Goal: Register for event/course

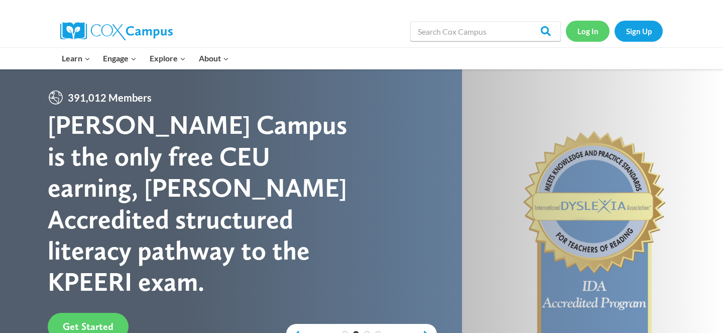
click at [594, 28] on link "Log In" at bounding box center [588, 31] width 44 height 21
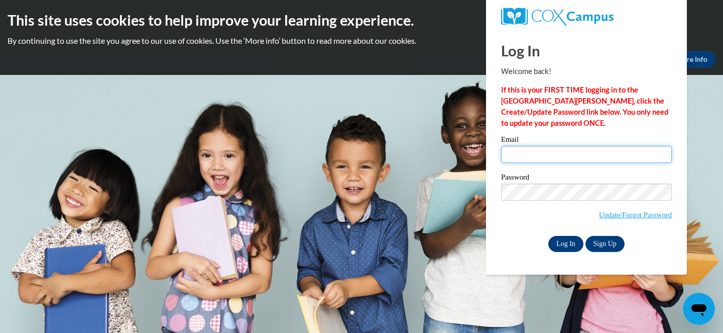
type input "bburnquist@randall.k12.wi.us"
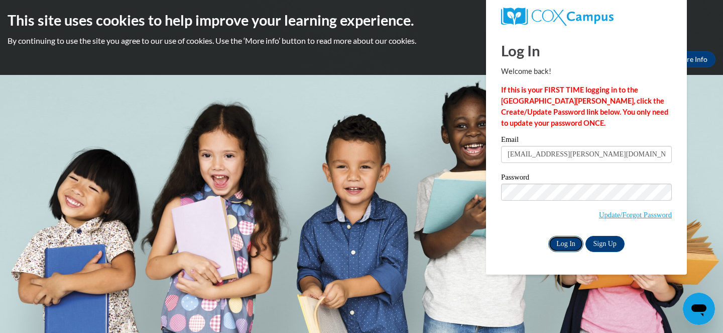
click at [565, 243] on input "Log In" at bounding box center [566, 244] width 35 height 16
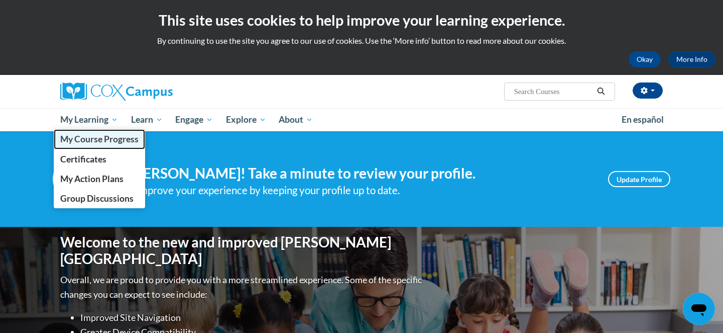
click at [110, 143] on span "My Course Progress" at bounding box center [99, 139] width 78 height 11
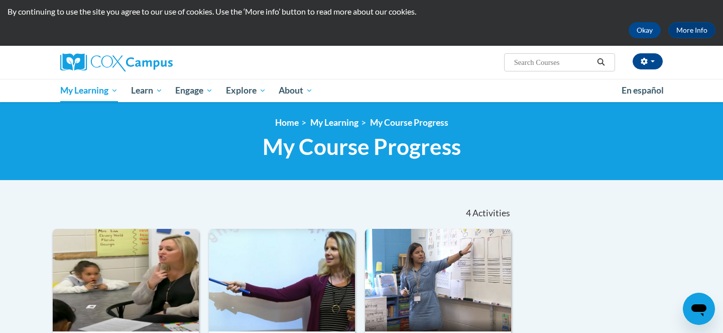
scroll to position [25, 0]
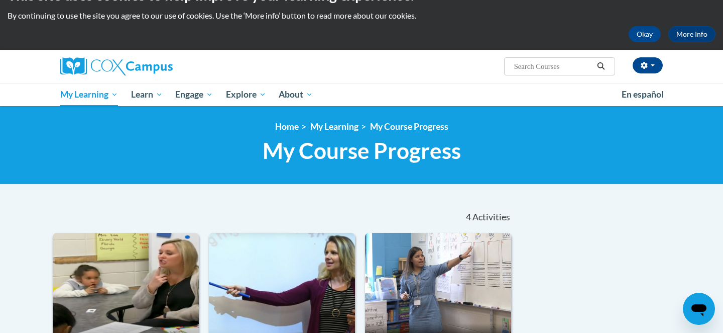
click at [516, 67] on input "Search..." at bounding box center [553, 66] width 80 height 12
type input "Meaningful Read alouds"
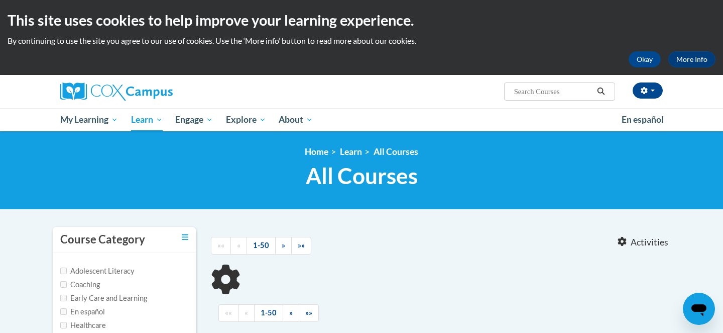
type input "Meaningful Read alouds"
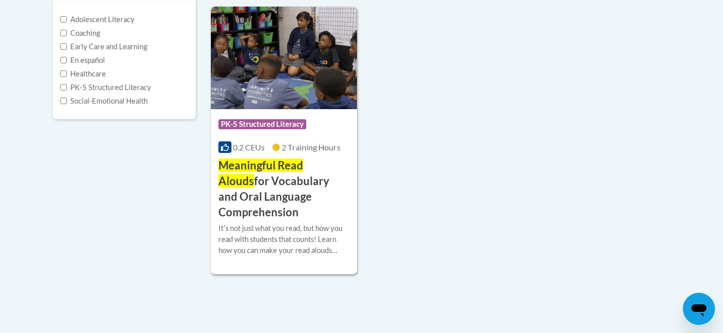
scroll to position [254, 0]
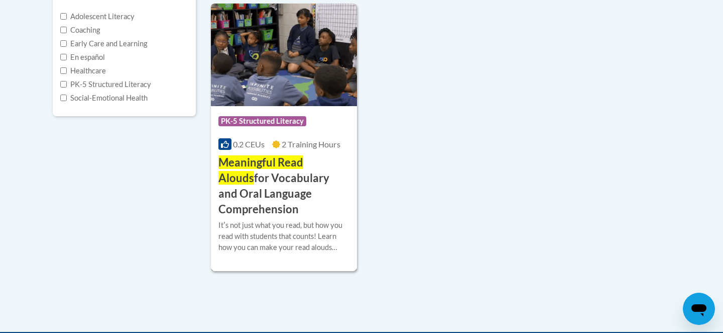
click at [326, 79] on img at bounding box center [284, 55] width 146 height 102
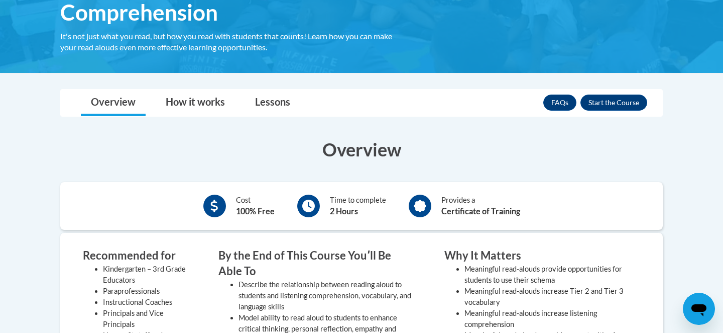
scroll to position [227, 0]
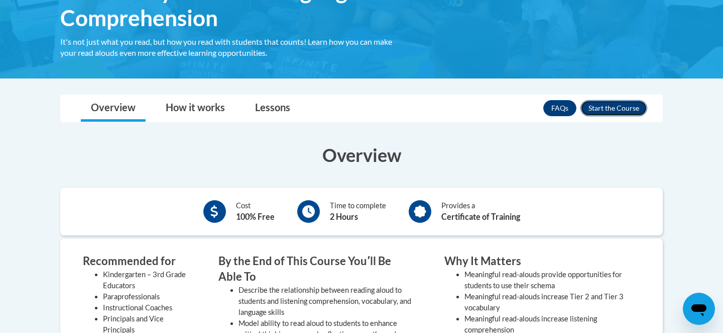
click at [632, 112] on button "Enroll" at bounding box center [614, 108] width 67 height 16
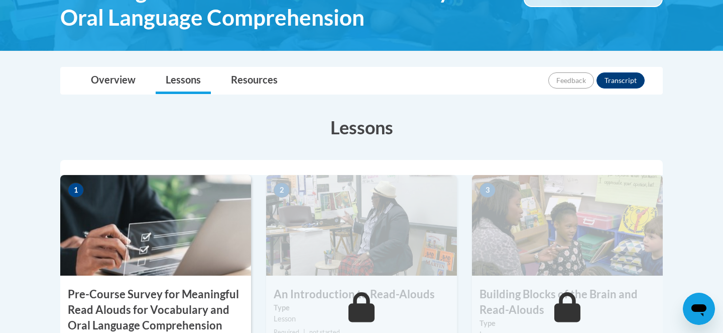
scroll to position [272, 0]
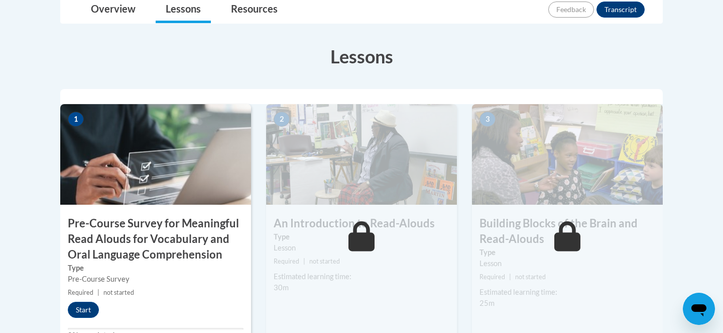
click at [76, 300] on div "1 Pre-Course Survey for Meaningful Read Alouds for Vocabulary and Oral Language…" at bounding box center [155, 227] width 191 height 247
click at [83, 310] on button "Start" at bounding box center [83, 309] width 31 height 16
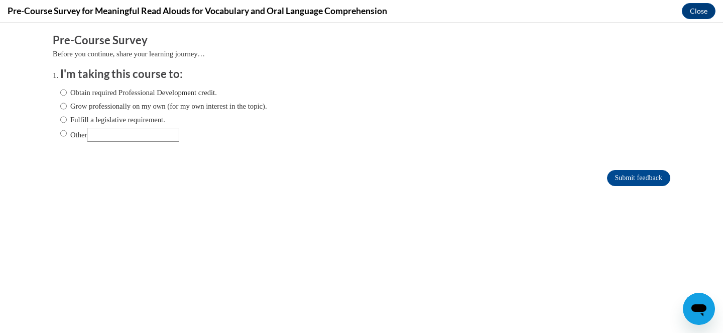
scroll to position [0, 0]
click at [61, 93] on input "Obtain required Professional Development credit." at bounding box center [63, 92] width 7 height 11
radio input "true"
click at [63, 107] on input "Grow professionally on my own (for my own interest in the topic)." at bounding box center [63, 105] width 7 height 11
radio input "true"
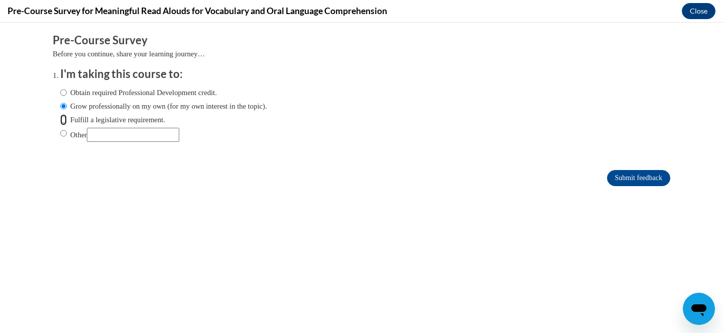
click at [64, 118] on input "Fulfill a legislative requirement." at bounding box center [63, 119] width 7 height 11
radio input "true"
click at [626, 177] on input "Submit feedback" at bounding box center [638, 178] width 63 height 16
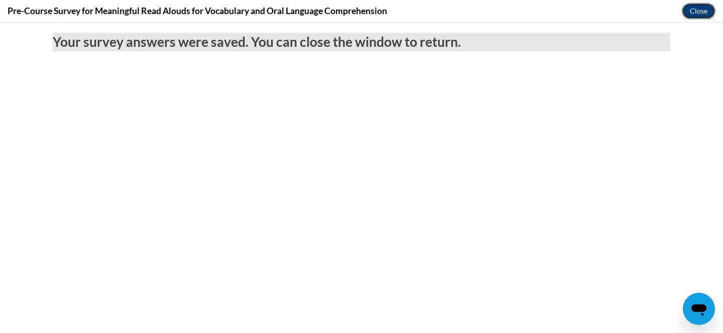
click at [704, 13] on button "Close" at bounding box center [699, 11] width 34 height 16
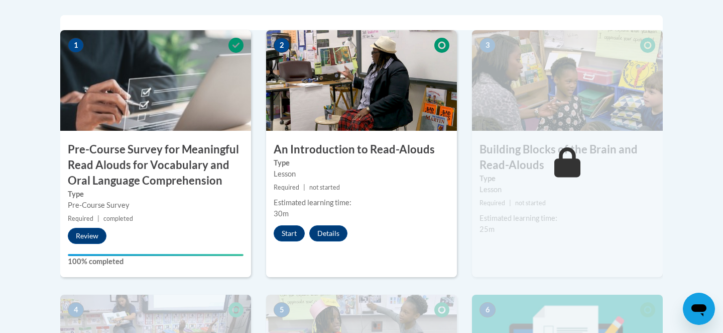
scroll to position [346, 0]
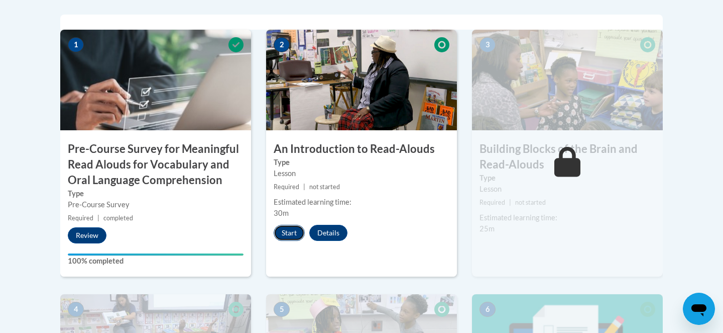
click at [291, 232] on button "Start" at bounding box center [289, 233] width 31 height 16
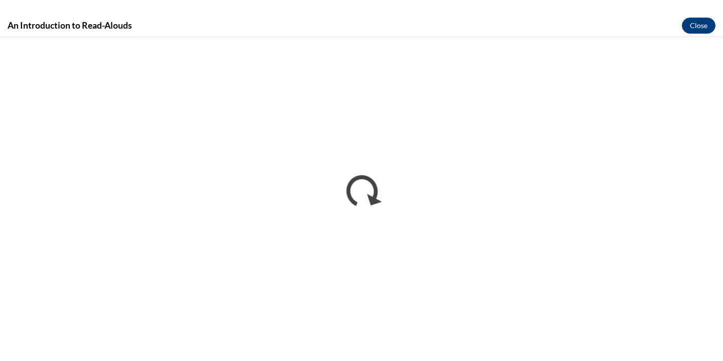
scroll to position [0, 0]
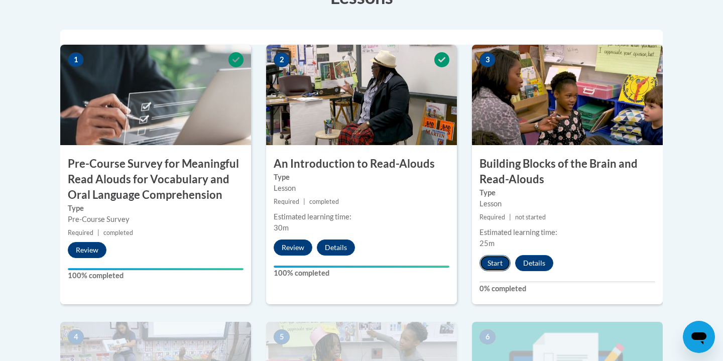
click at [497, 261] on button "Start" at bounding box center [495, 263] width 31 height 16
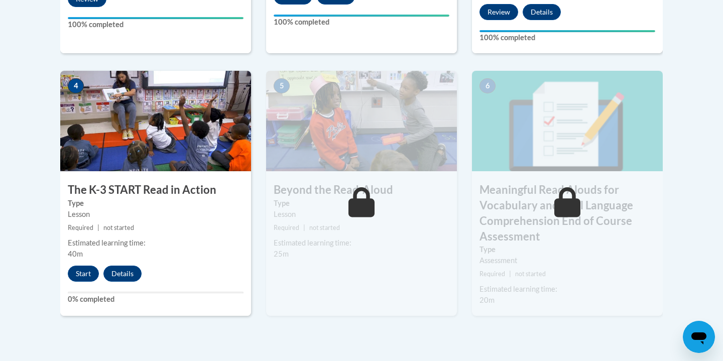
scroll to position [589, 0]
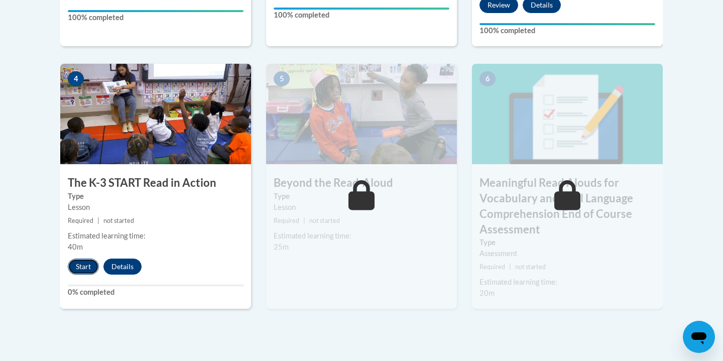
click at [83, 265] on button "Start" at bounding box center [83, 267] width 31 height 16
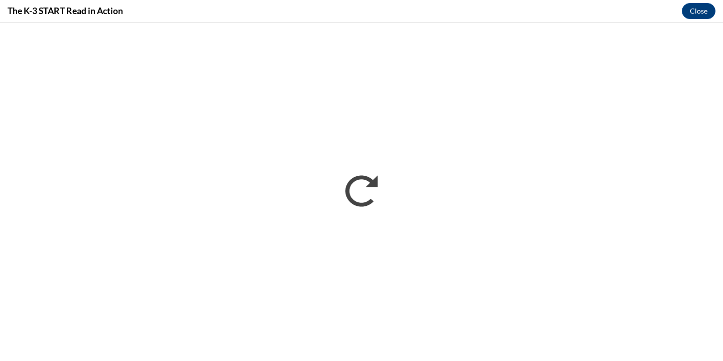
scroll to position [0, 0]
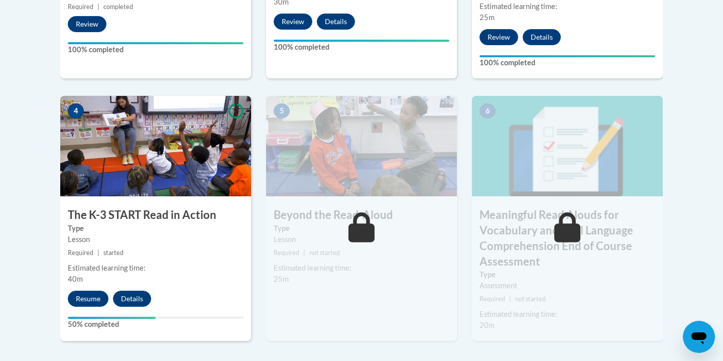
scroll to position [594, 0]
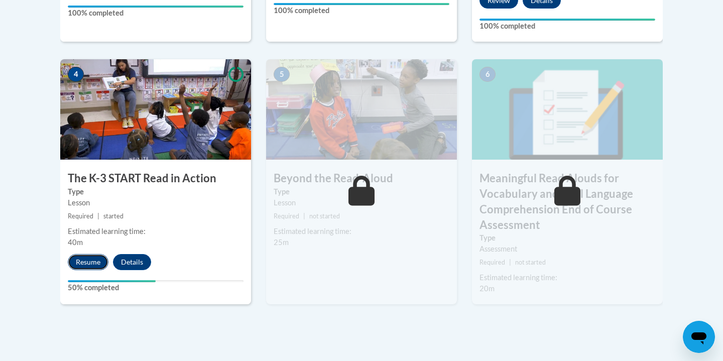
click at [78, 262] on button "Resume" at bounding box center [88, 262] width 41 height 16
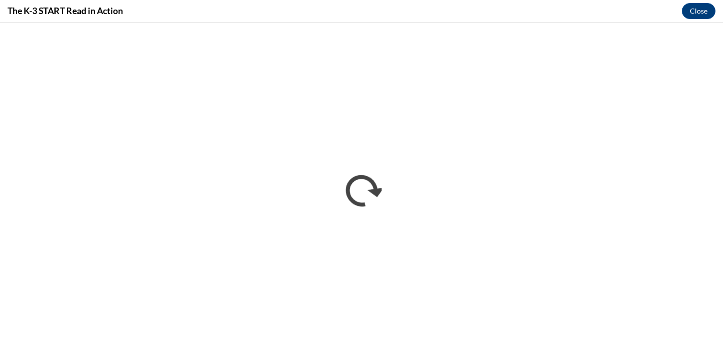
scroll to position [0, 0]
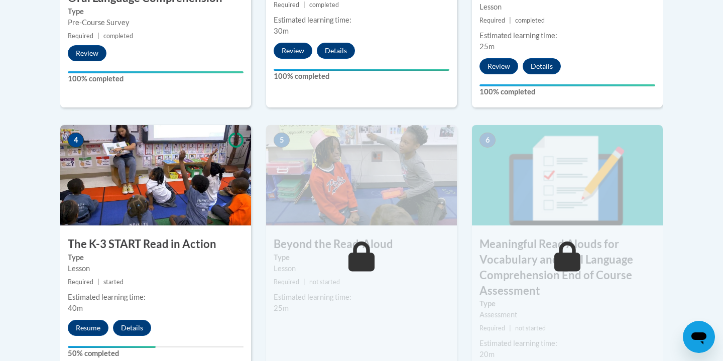
scroll to position [528, 0]
click at [85, 329] on button "Resume" at bounding box center [88, 328] width 41 height 16
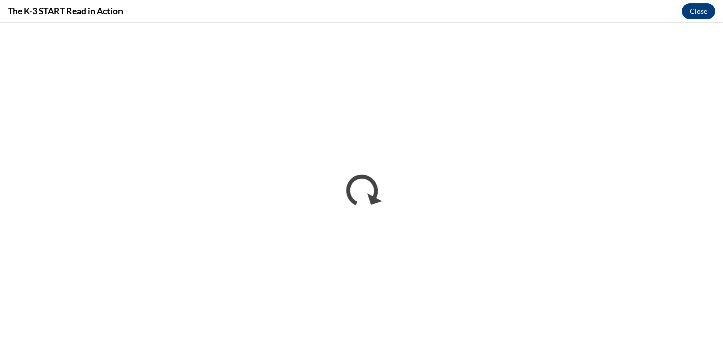
scroll to position [0, 0]
click at [706, 6] on button "Close" at bounding box center [699, 11] width 34 height 16
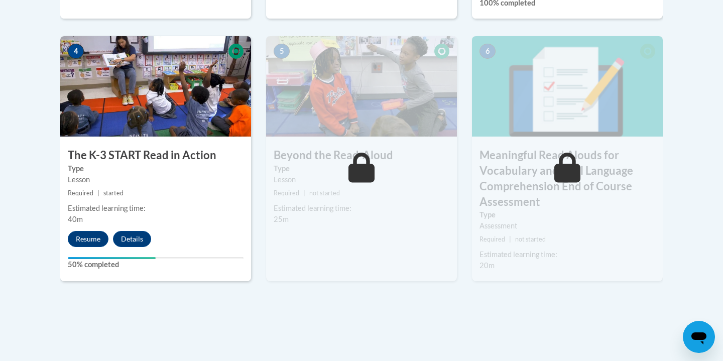
scroll to position [616, 0]
click at [86, 240] on button "Resume" at bounding box center [88, 240] width 41 height 16
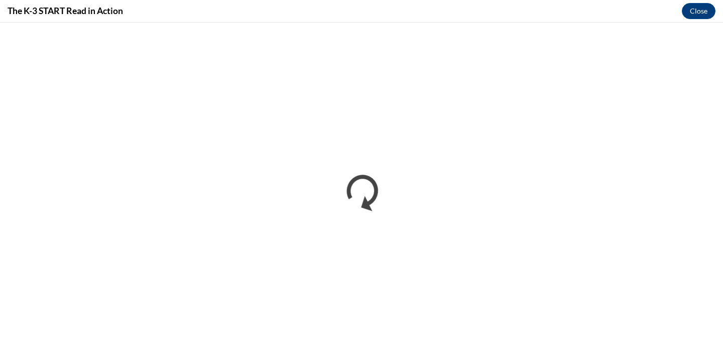
scroll to position [0, 0]
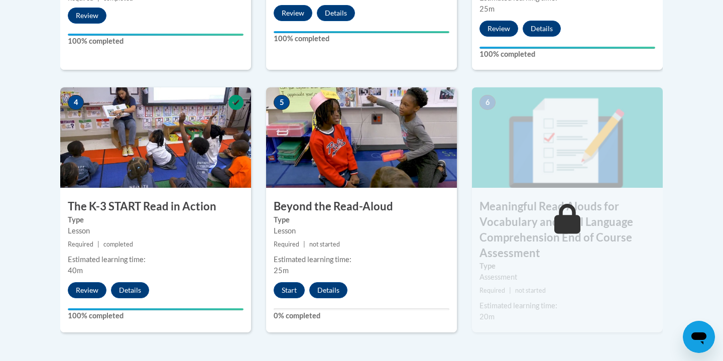
scroll to position [569, 0]
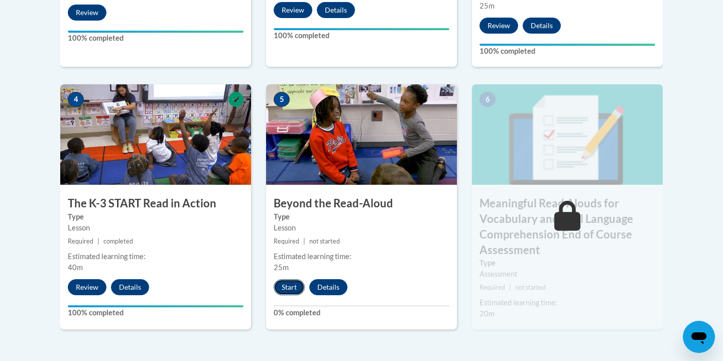
click at [289, 290] on button "Start" at bounding box center [289, 287] width 31 height 16
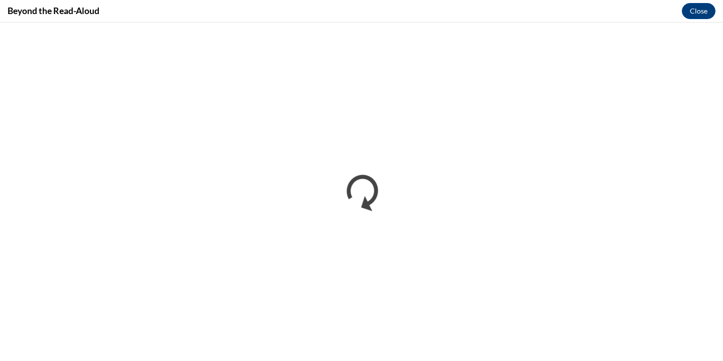
scroll to position [0, 0]
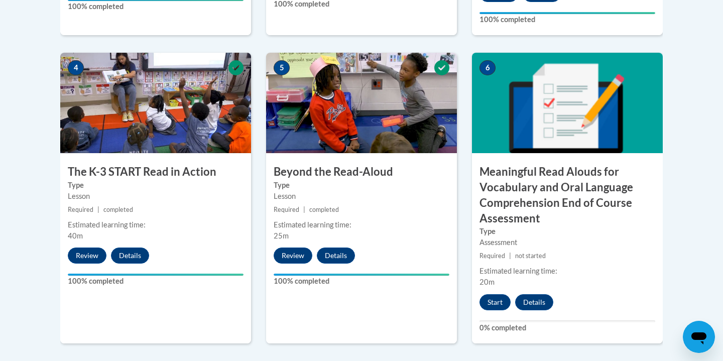
scroll to position [616, 0]
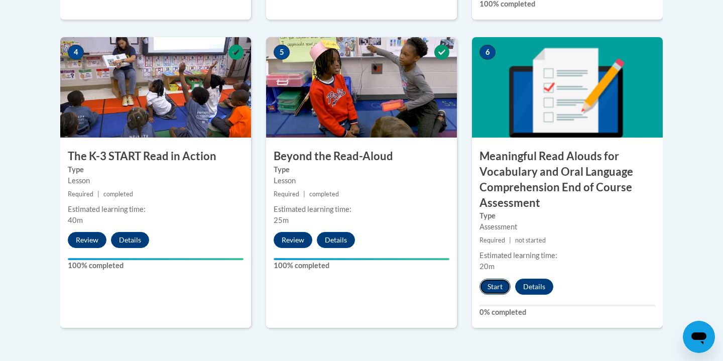
click at [490, 288] on button "Start" at bounding box center [495, 287] width 31 height 16
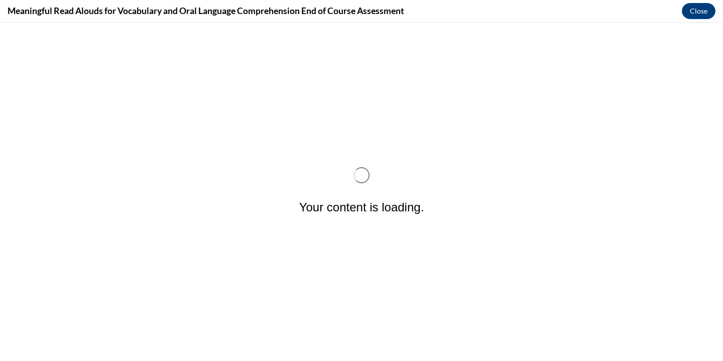
scroll to position [0, 0]
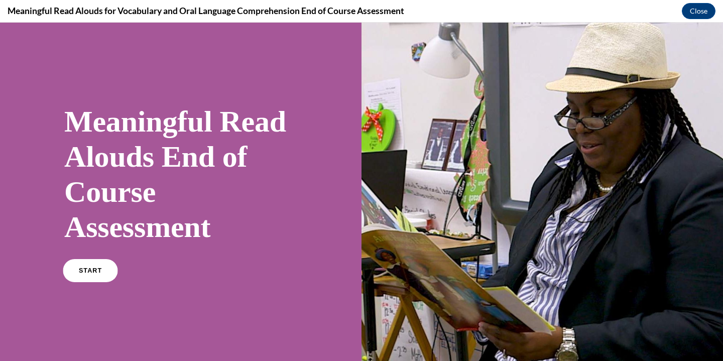
click at [89, 267] on span "START" at bounding box center [90, 271] width 23 height 8
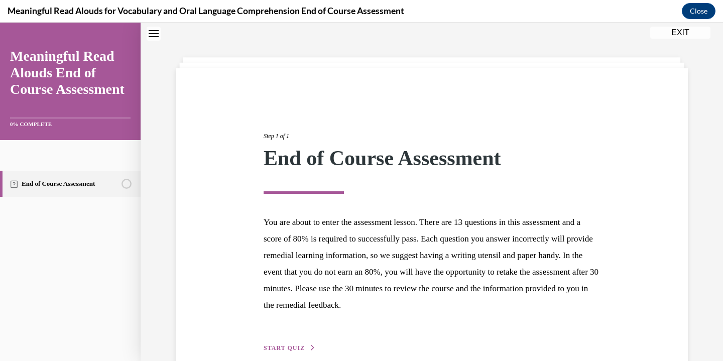
scroll to position [83, 0]
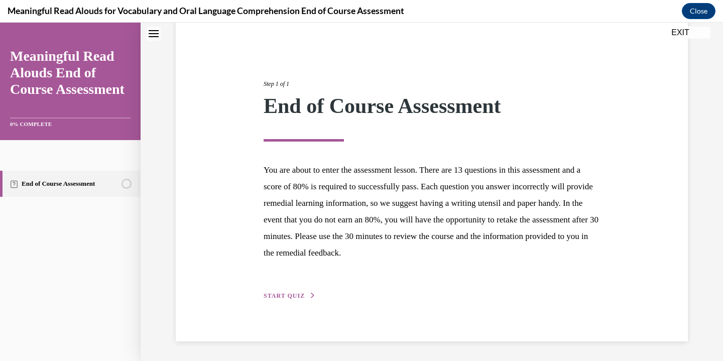
click at [282, 293] on span "START QUIZ" at bounding box center [284, 295] width 41 height 7
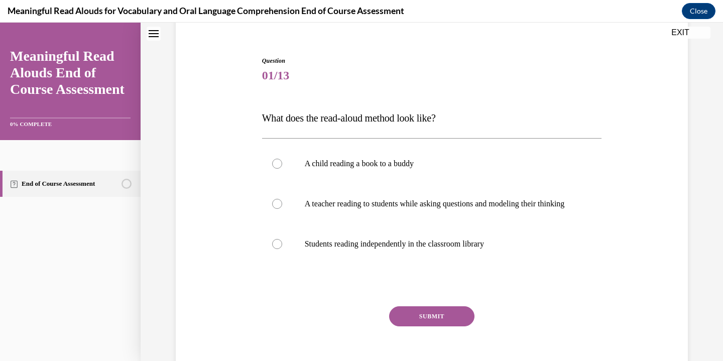
scroll to position [31, 0]
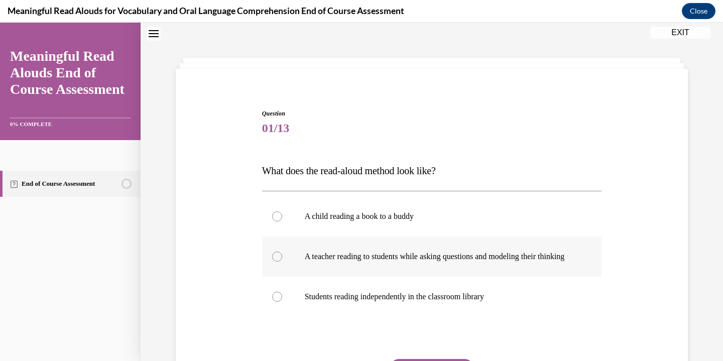
click at [461, 272] on label "A teacher reading to students while asking questions and modeling their thinking" at bounding box center [432, 257] width 340 height 40
click at [282, 262] on input "A teacher reading to students while asking questions and modeling their thinking" at bounding box center [277, 257] width 10 height 10
radio input "true"
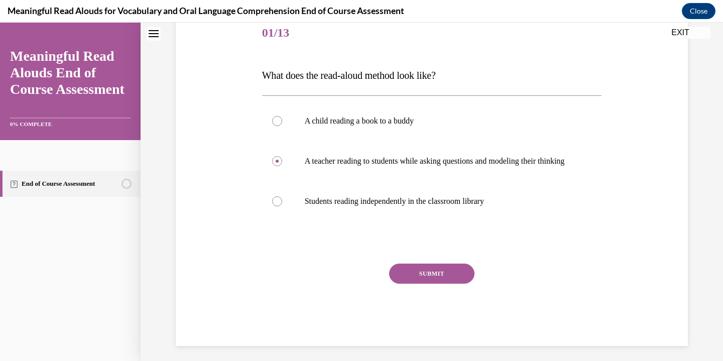
click at [457, 284] on button "SUBMIT" at bounding box center [431, 274] width 85 height 20
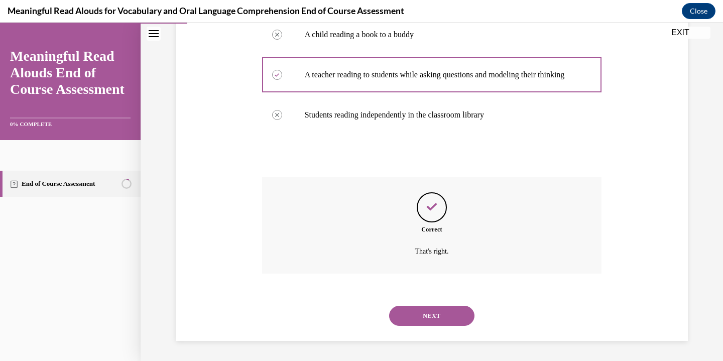
scroll to position [223, 0]
click at [449, 323] on button "NEXT" at bounding box center [431, 316] width 85 height 20
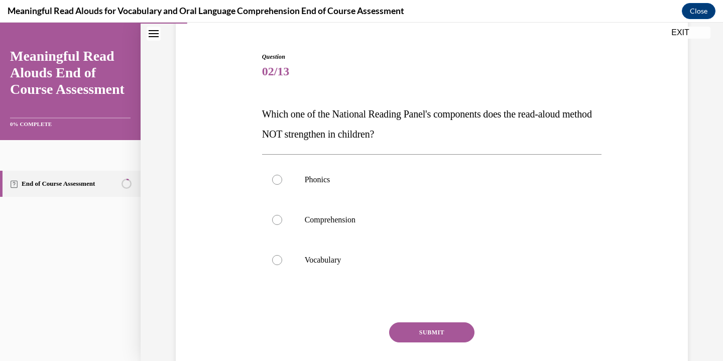
scroll to position [95, 0]
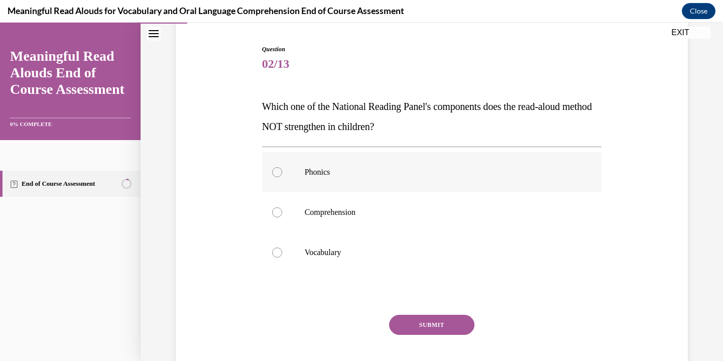
click at [473, 160] on label "Phonics" at bounding box center [432, 172] width 340 height 40
click at [282, 167] on input "Phonics" at bounding box center [277, 172] width 10 height 10
radio input "true"
click at [434, 322] on button "SUBMIT" at bounding box center [431, 325] width 85 height 20
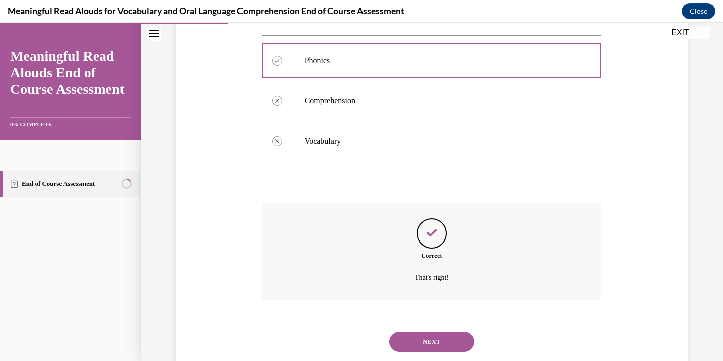
scroll to position [233, 0]
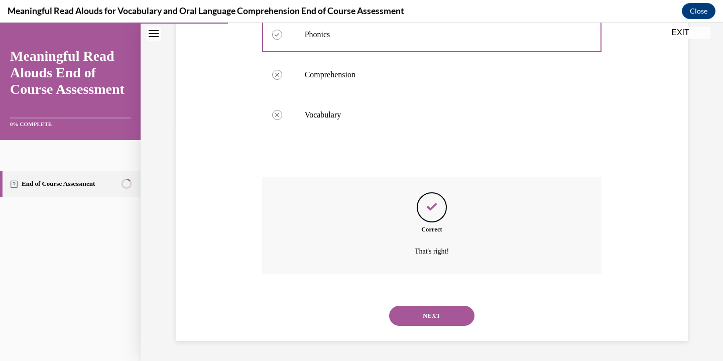
click at [437, 321] on button "NEXT" at bounding box center [431, 316] width 85 height 20
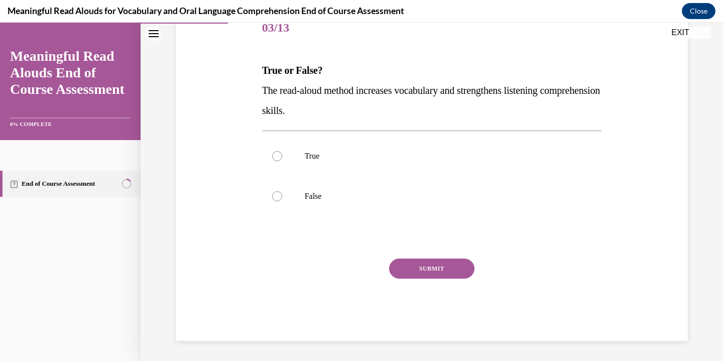
scroll to position [112, 0]
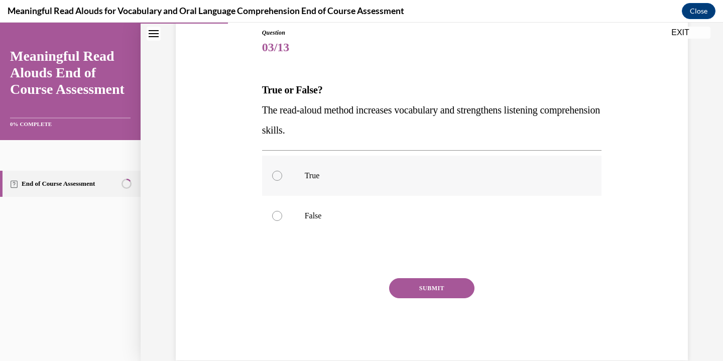
click at [323, 163] on label "True" at bounding box center [432, 176] width 340 height 40
click at [282, 171] on input "True" at bounding box center [277, 176] width 10 height 10
radio input "true"
click at [439, 282] on button "SUBMIT" at bounding box center [431, 288] width 85 height 20
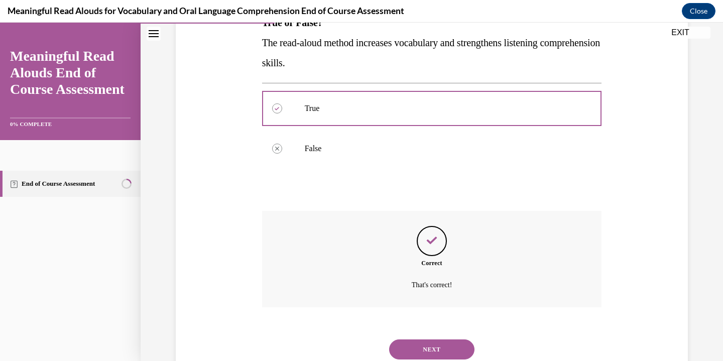
scroll to position [212, 0]
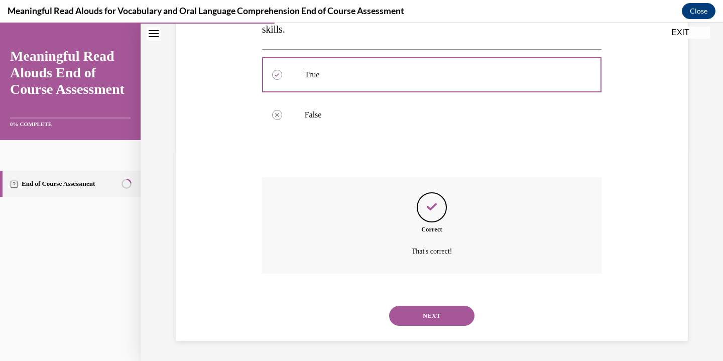
click at [448, 317] on button "NEXT" at bounding box center [431, 316] width 85 height 20
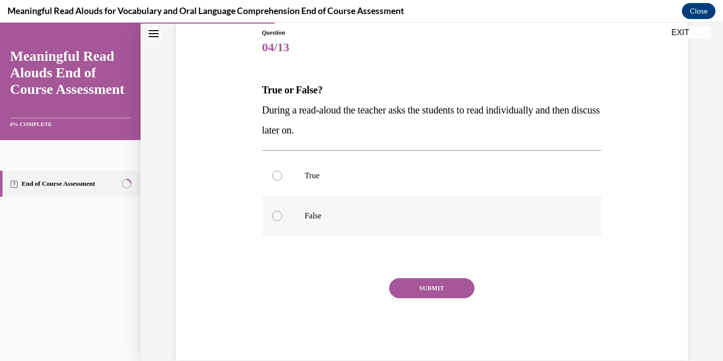
click at [338, 217] on p "False" at bounding box center [441, 216] width 272 height 10
click at [282, 217] on input "False" at bounding box center [277, 216] width 10 height 10
radio input "true"
click at [427, 283] on button "SUBMIT" at bounding box center [431, 288] width 85 height 20
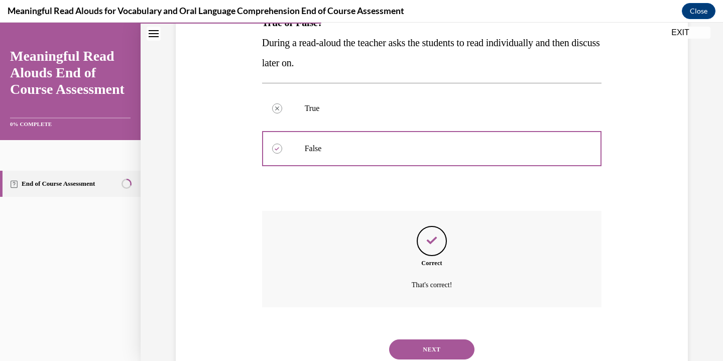
scroll to position [212, 0]
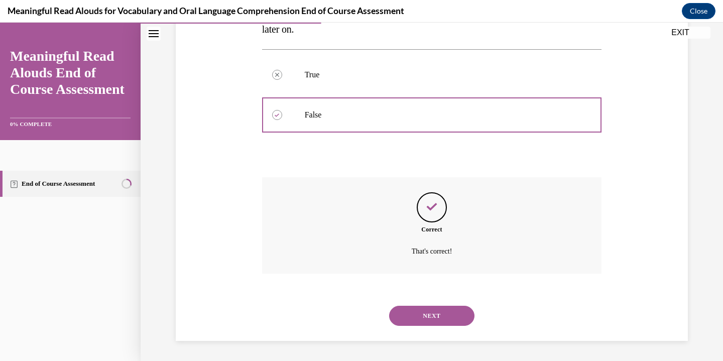
click at [443, 313] on button "NEXT" at bounding box center [431, 316] width 85 height 20
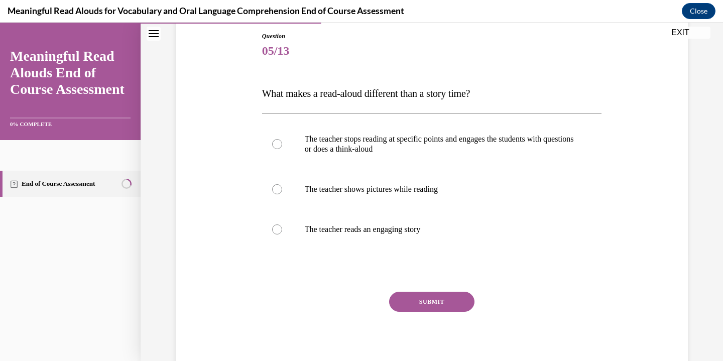
scroll to position [110, 0]
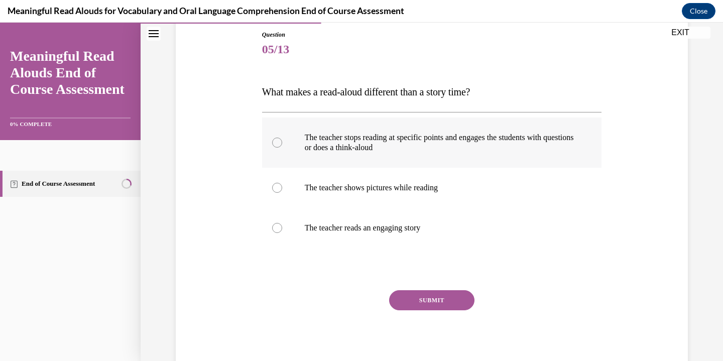
click at [439, 148] on p "The teacher stops reading at specific points and engages the students with ques…" at bounding box center [441, 143] width 272 height 20
click at [282, 148] on input "The teacher stops reading at specific points and engages the students with ques…" at bounding box center [277, 143] width 10 height 10
radio input "true"
click at [444, 301] on button "SUBMIT" at bounding box center [431, 300] width 85 height 20
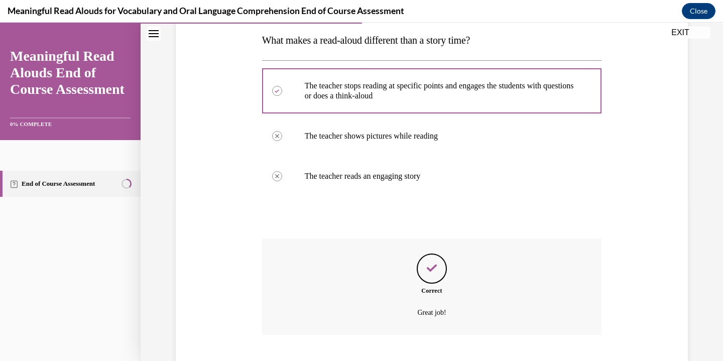
scroll to position [223, 0]
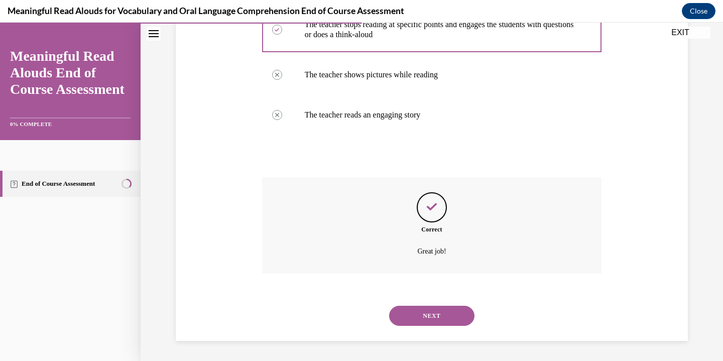
click at [445, 313] on button "NEXT" at bounding box center [431, 316] width 85 height 20
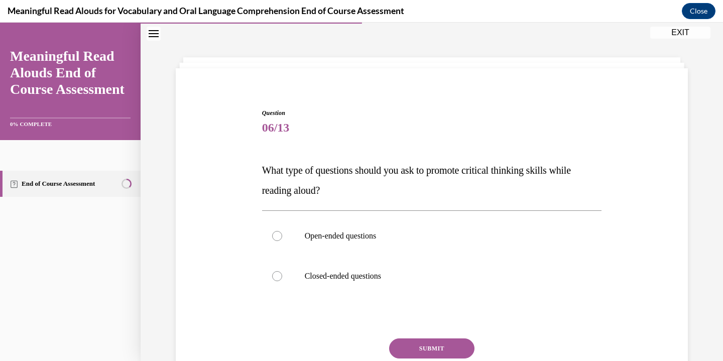
scroll to position [31, 0]
click at [368, 239] on p "Open-ended questions" at bounding box center [441, 237] width 272 height 10
click at [282, 239] on input "Open-ended questions" at bounding box center [277, 237] width 10 height 10
radio input "true"
click at [455, 349] on button "SUBMIT" at bounding box center [431, 349] width 85 height 20
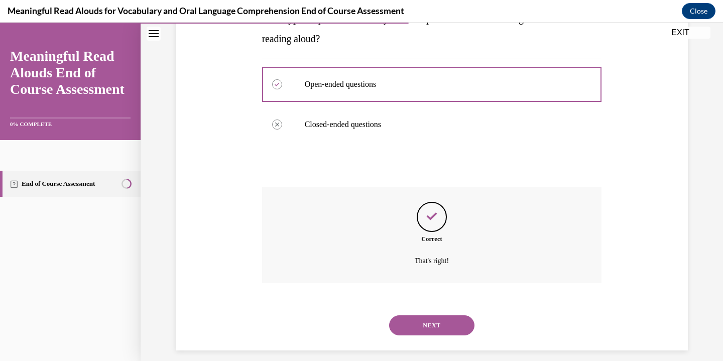
scroll to position [192, 0]
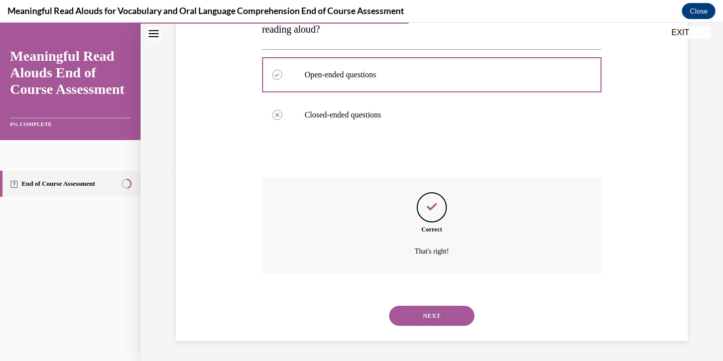
click at [459, 313] on button "NEXT" at bounding box center [431, 316] width 85 height 20
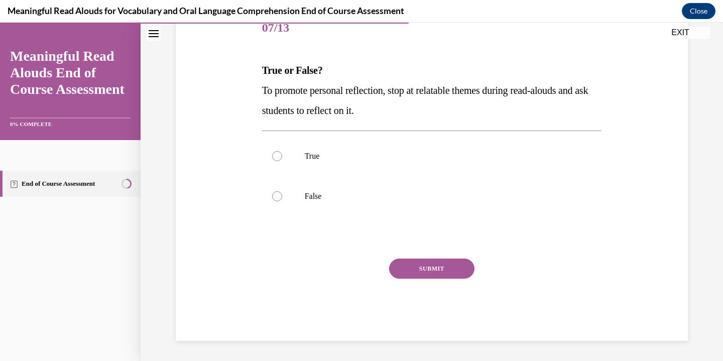
scroll to position [112, 0]
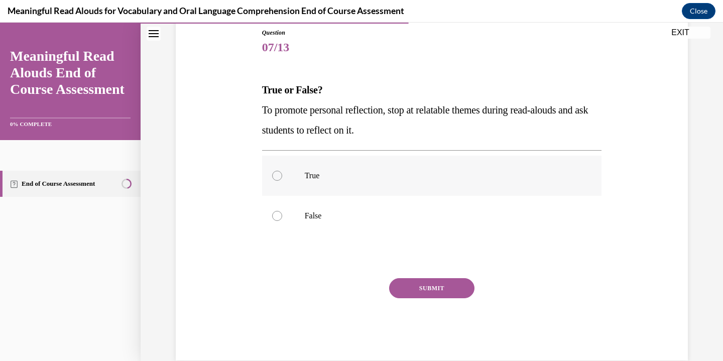
click at [394, 175] on p "True" at bounding box center [441, 176] width 272 height 10
click at [282, 175] on input "True" at bounding box center [277, 176] width 10 height 10
radio input "true"
click at [436, 291] on button "SUBMIT" at bounding box center [431, 288] width 85 height 20
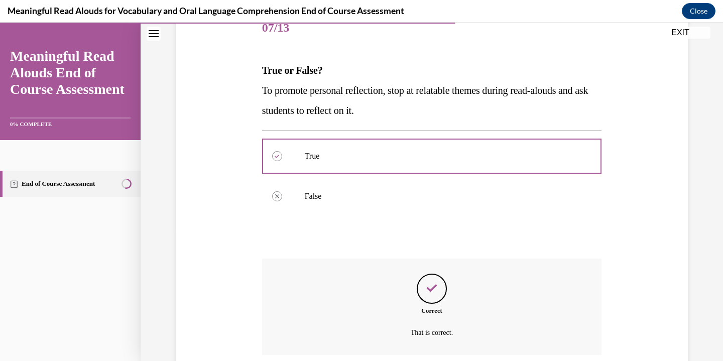
scroll to position [212, 0]
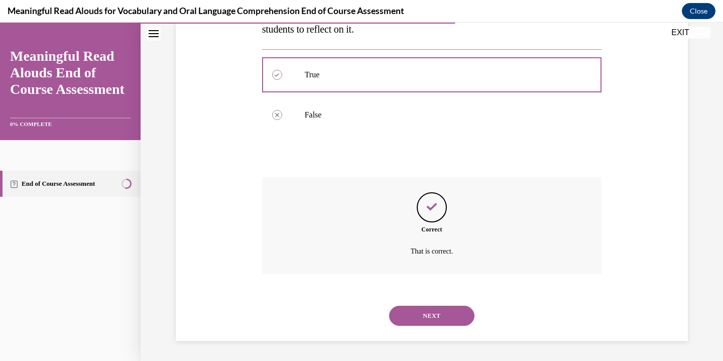
click at [441, 317] on button "NEXT" at bounding box center [431, 316] width 85 height 20
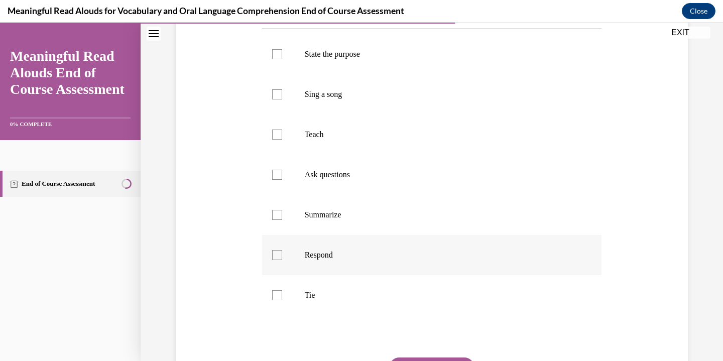
scroll to position [193, 0]
click at [390, 53] on p "State the purpose" at bounding box center [441, 54] width 272 height 10
click at [282, 53] on input "State the purpose" at bounding box center [277, 54] width 10 height 10
checkbox input "true"
click at [359, 140] on label "Teach" at bounding box center [432, 134] width 340 height 40
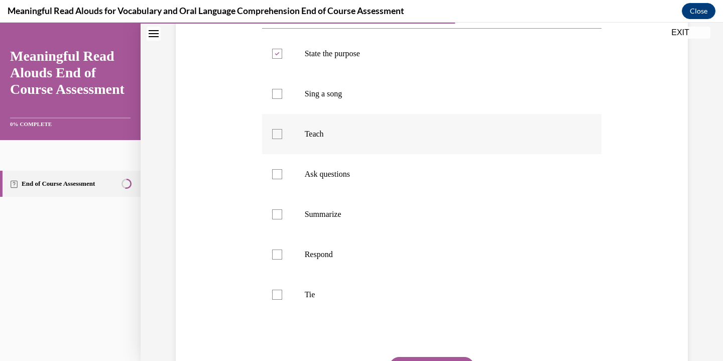
click at [282, 139] on input "Teach" at bounding box center [277, 134] width 10 height 10
checkbox input "true"
click at [341, 168] on label "Ask questions" at bounding box center [432, 174] width 340 height 40
click at [282, 169] on input "Ask questions" at bounding box center [277, 174] width 10 height 10
checkbox input "true"
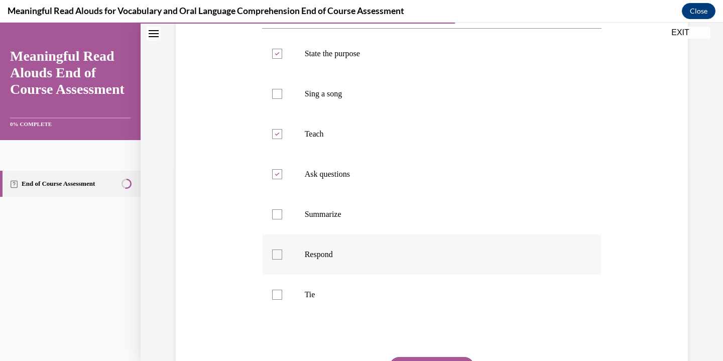
click at [347, 261] on label "Respond" at bounding box center [432, 255] width 340 height 40
click at [282, 260] on input "Respond" at bounding box center [277, 255] width 10 height 10
checkbox input "true"
click at [340, 286] on label "Tie" at bounding box center [432, 295] width 340 height 40
click at [282, 290] on input "Tie" at bounding box center [277, 295] width 10 height 10
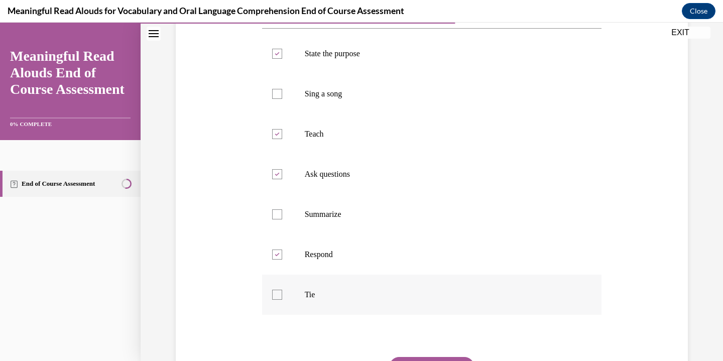
checkbox input "true"
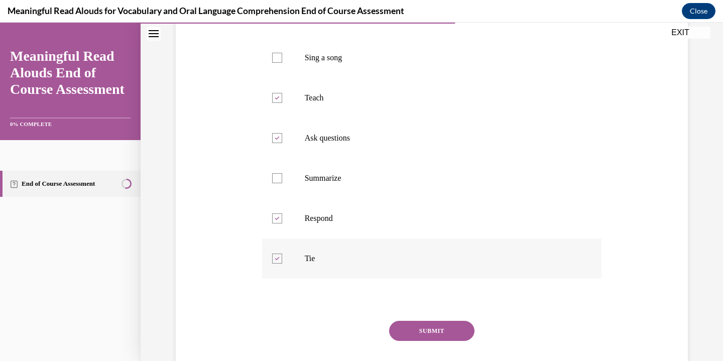
scroll to position [252, 0]
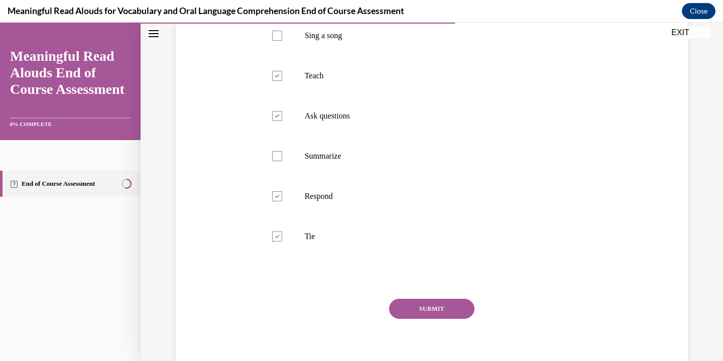
click at [449, 312] on button "SUBMIT" at bounding box center [431, 309] width 85 height 20
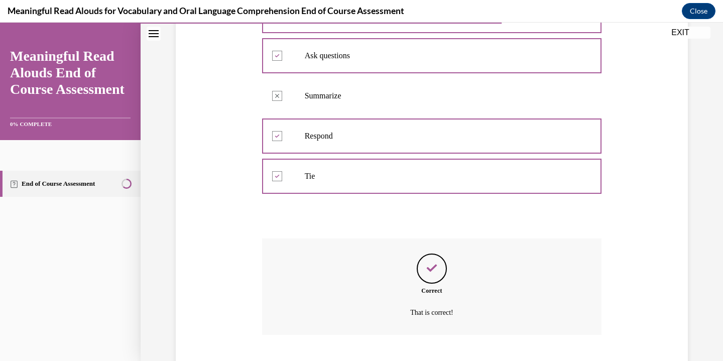
scroll to position [373, 0]
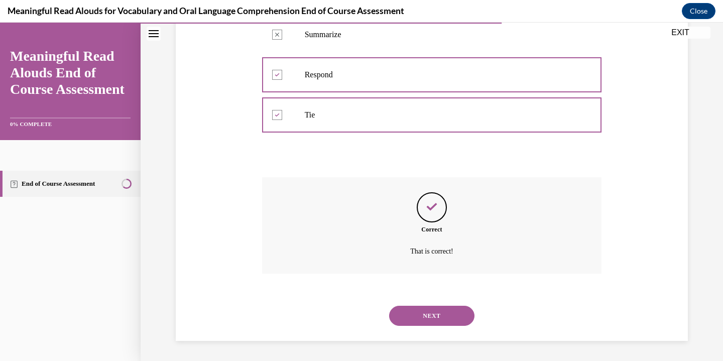
click at [443, 316] on button "NEXT" at bounding box center [431, 316] width 85 height 20
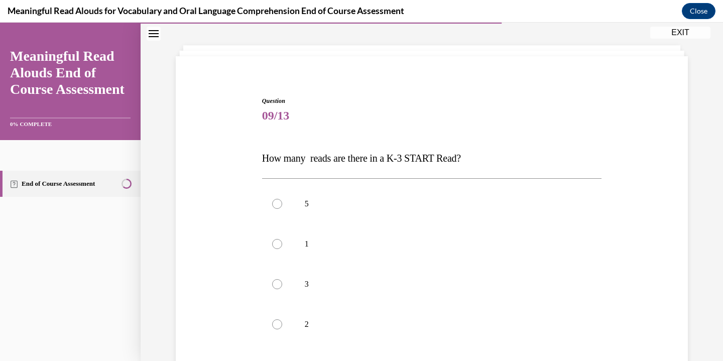
scroll to position [44, 0]
click at [354, 285] on p "3" at bounding box center [441, 284] width 272 height 10
click at [282, 285] on input "3" at bounding box center [277, 284] width 10 height 10
radio input "true"
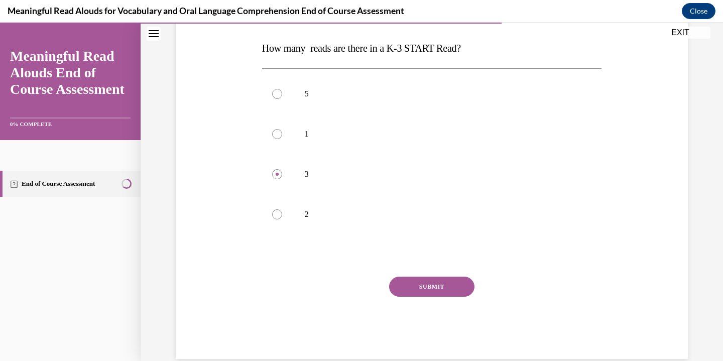
click at [446, 285] on button "SUBMIT" at bounding box center [431, 287] width 85 height 20
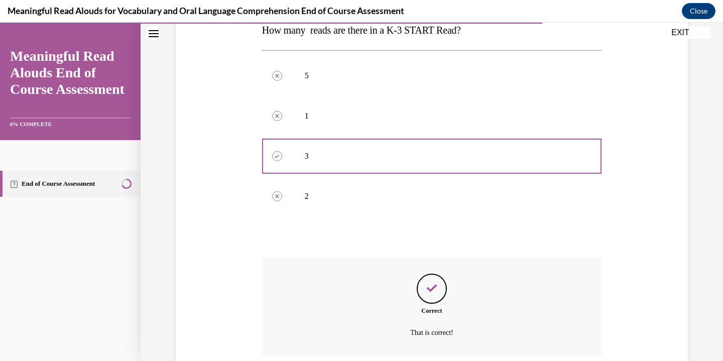
scroll to position [253, 0]
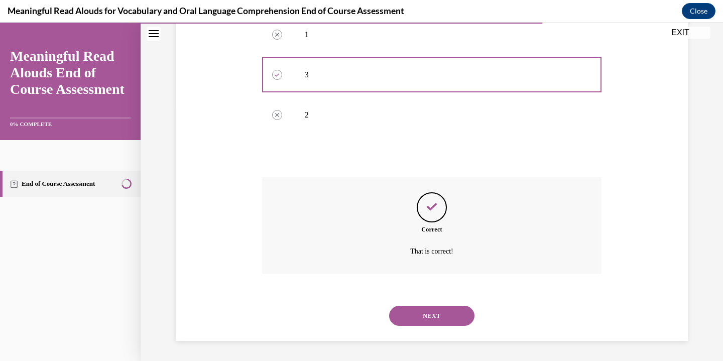
click at [450, 308] on button "NEXT" at bounding box center [431, 316] width 85 height 20
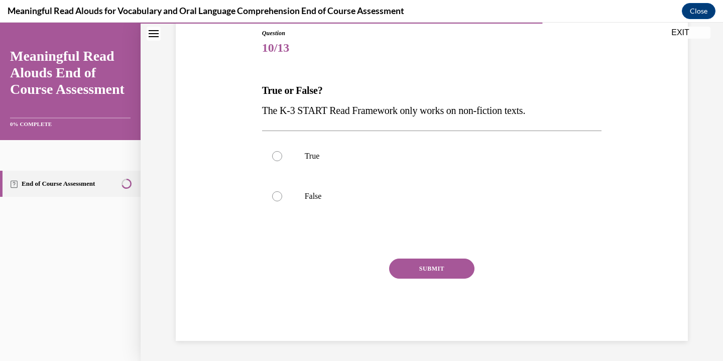
scroll to position [31, 0]
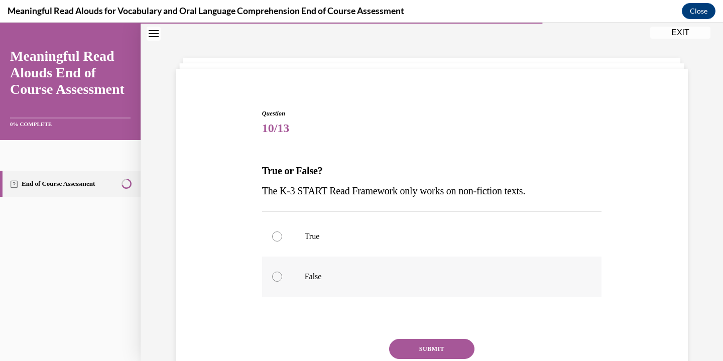
click at [362, 282] on label "False" at bounding box center [432, 277] width 340 height 40
click at [282, 282] on input "False" at bounding box center [277, 277] width 10 height 10
radio input "true"
click at [428, 347] on button "SUBMIT" at bounding box center [431, 349] width 85 height 20
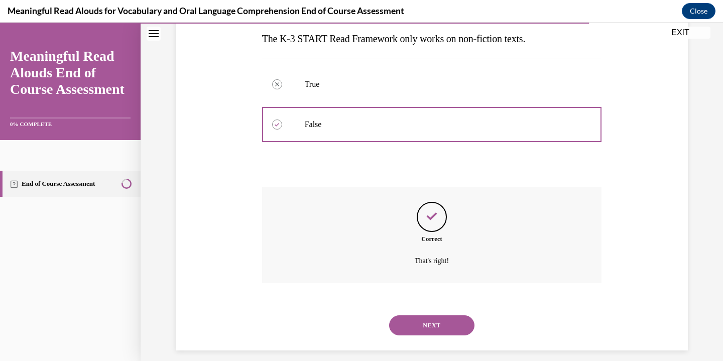
scroll to position [192, 0]
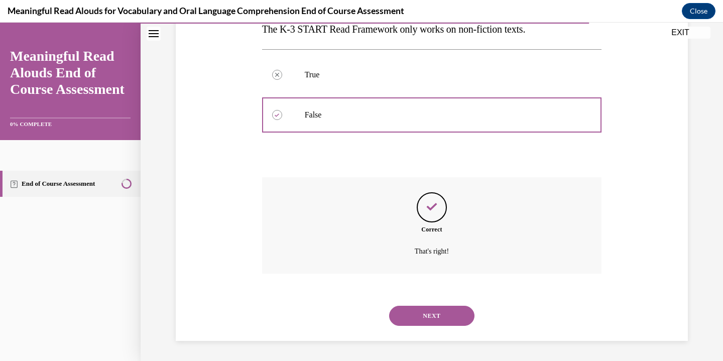
click at [438, 317] on button "NEXT" at bounding box center [431, 316] width 85 height 20
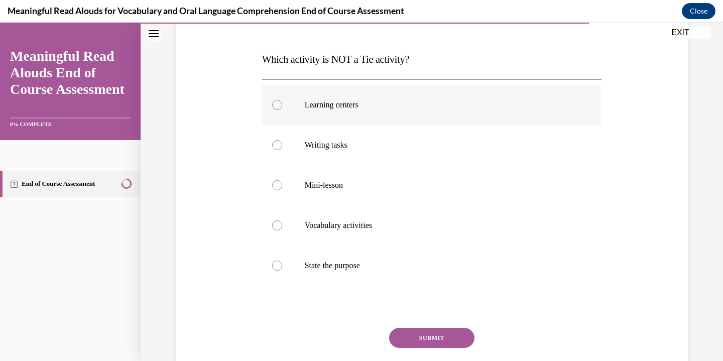
scroll to position [143, 0]
click at [387, 266] on p "State the purpose" at bounding box center [441, 265] width 272 height 10
click at [282, 266] on input "State the purpose" at bounding box center [277, 265] width 10 height 10
radio input "true"
click at [440, 334] on button "SUBMIT" at bounding box center [431, 338] width 85 height 20
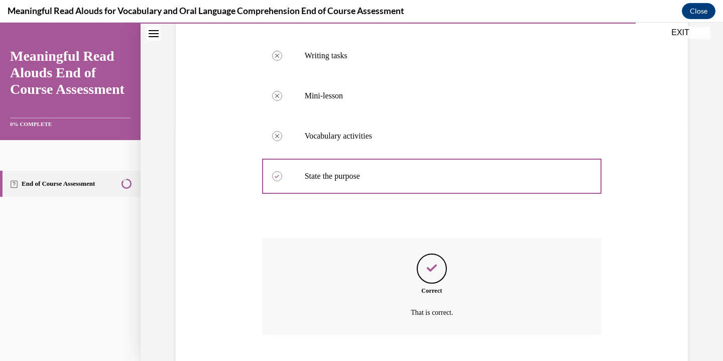
scroll to position [293, 0]
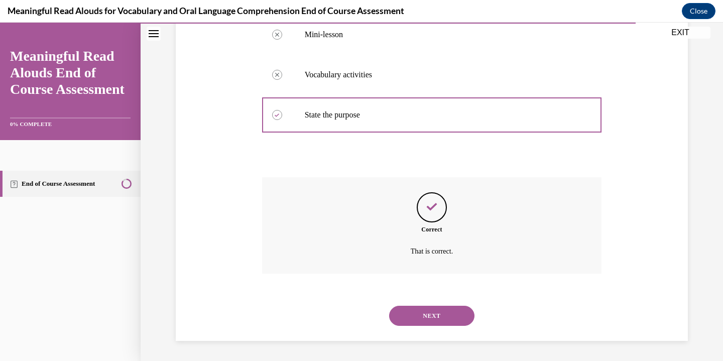
click at [434, 321] on button "NEXT" at bounding box center [431, 316] width 85 height 20
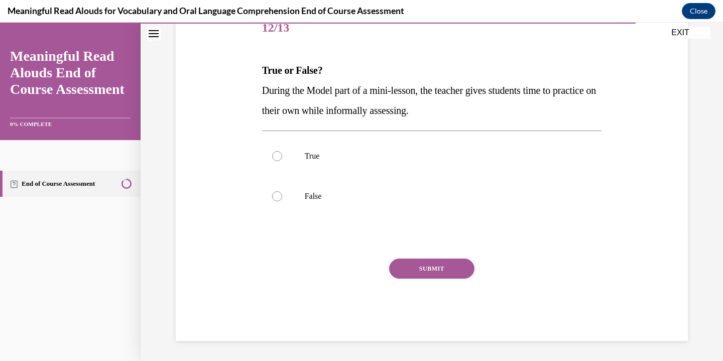
scroll to position [112, 0]
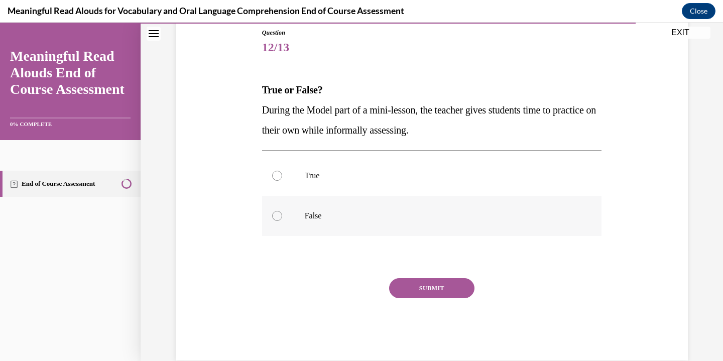
click at [320, 218] on p "False" at bounding box center [441, 216] width 272 height 10
click at [282, 218] on input "False" at bounding box center [277, 216] width 10 height 10
radio input "true"
click at [450, 290] on button "SUBMIT" at bounding box center [431, 288] width 85 height 20
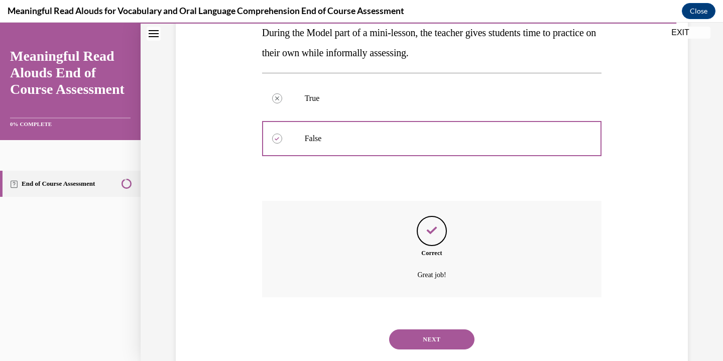
scroll to position [212, 0]
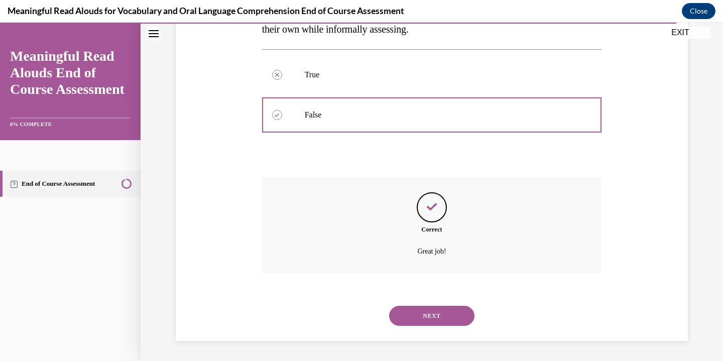
click at [444, 317] on button "NEXT" at bounding box center [431, 316] width 85 height 20
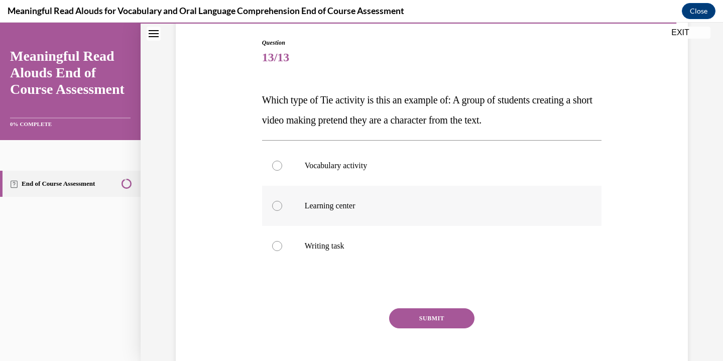
scroll to position [117, 0]
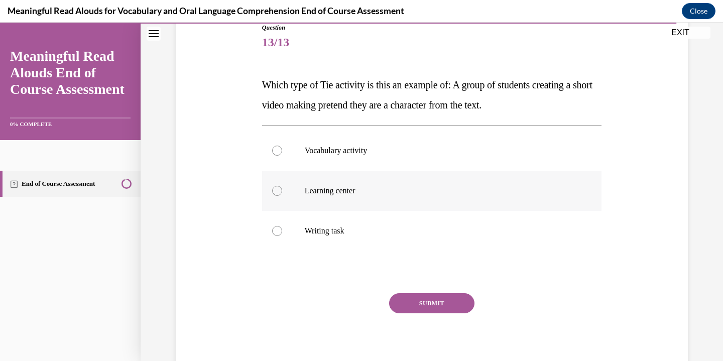
click at [332, 191] on p "Learning center" at bounding box center [441, 191] width 272 height 10
click at [282, 191] on input "Learning center" at bounding box center [277, 191] width 10 height 10
radio input "true"
click at [429, 304] on button "SUBMIT" at bounding box center [431, 303] width 85 height 20
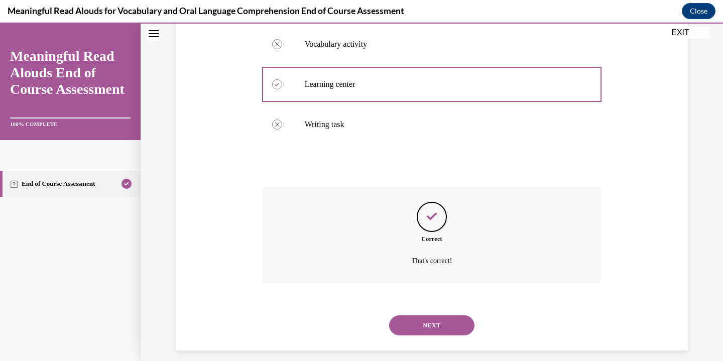
scroll to position [233, 0]
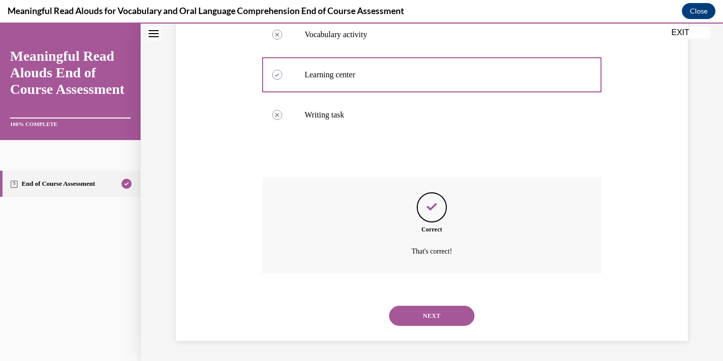
click at [444, 321] on button "NEXT" at bounding box center [431, 316] width 85 height 20
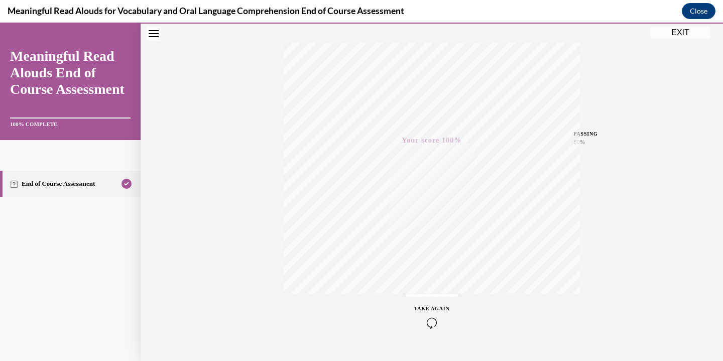
scroll to position [176, 0]
click at [674, 38] on button "EXIT" at bounding box center [681, 33] width 60 height 12
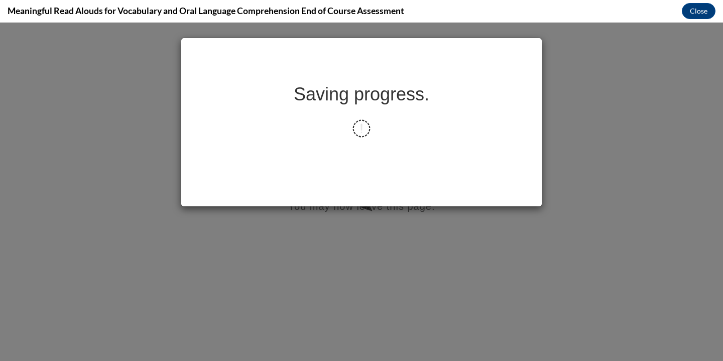
scroll to position [0, 0]
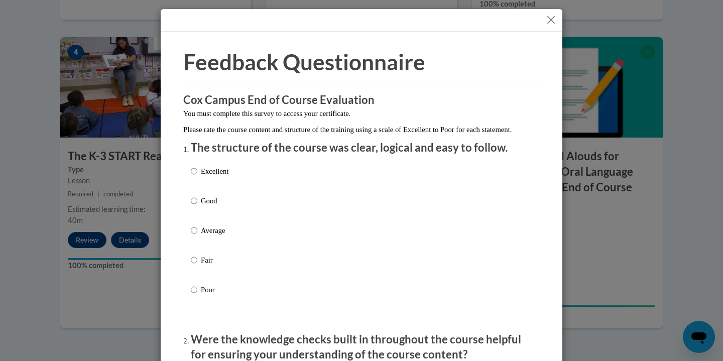
click at [215, 177] on p "Excellent" at bounding box center [215, 171] width 28 height 11
click at [197, 177] on input "Excellent" at bounding box center [194, 171] width 7 height 11
radio input "true"
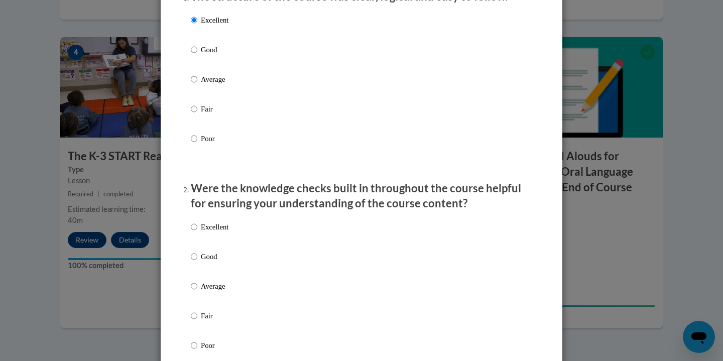
click at [223, 233] on p "Excellent" at bounding box center [215, 227] width 28 height 11
click at [197, 233] on input "Excellent" at bounding box center [194, 227] width 7 height 11
radio input "true"
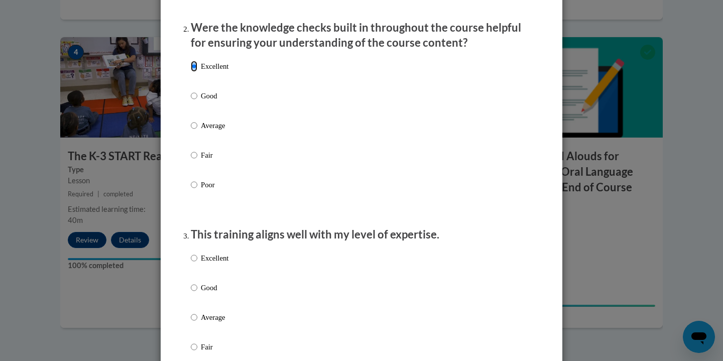
scroll to position [315, 0]
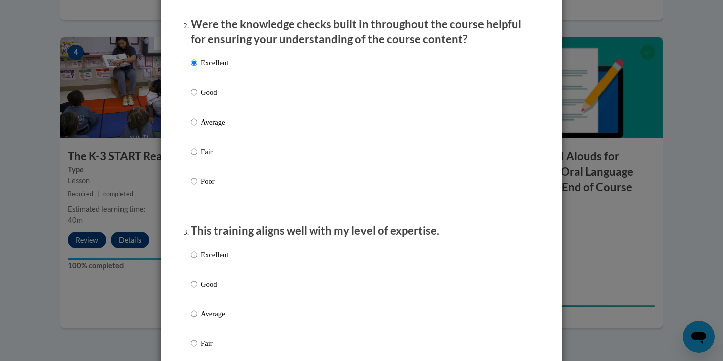
click at [220, 260] on p "Excellent" at bounding box center [215, 254] width 28 height 11
click at [197, 260] on input "Excellent" at bounding box center [194, 254] width 7 height 11
radio input "true"
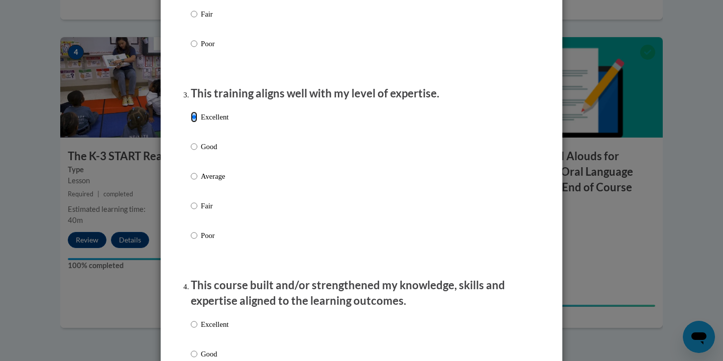
scroll to position [466, 0]
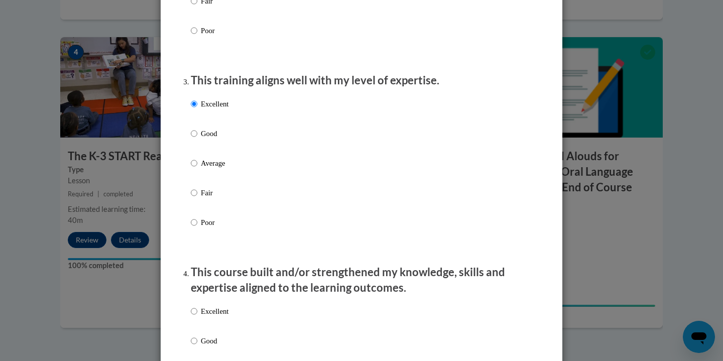
click at [219, 317] on p "Excellent" at bounding box center [215, 311] width 28 height 11
click at [197, 317] on input "Excellent" at bounding box center [194, 311] width 7 height 11
radio input "true"
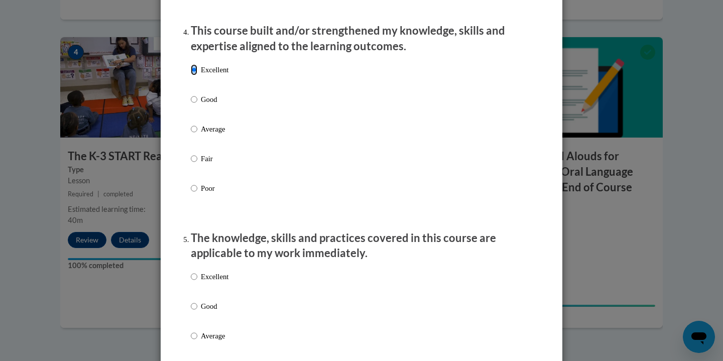
scroll to position [728, 0]
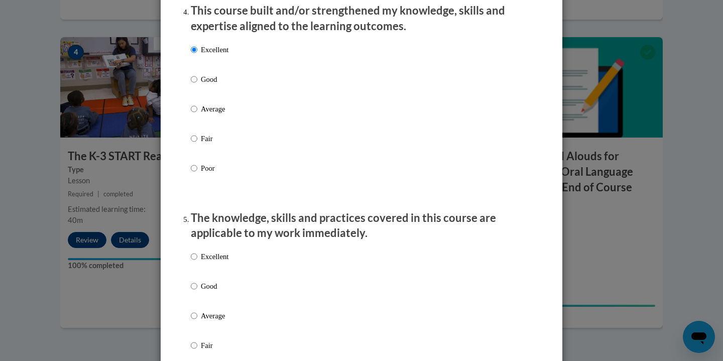
click at [216, 262] on p "Excellent" at bounding box center [215, 256] width 28 height 11
click at [197, 262] on input "Excellent" at bounding box center [194, 256] width 7 height 11
radio input "true"
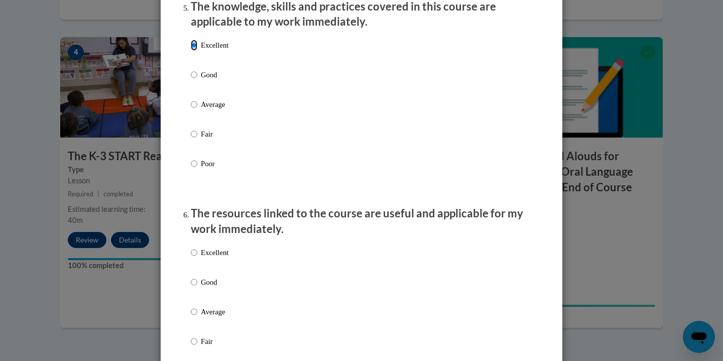
scroll to position [958, 0]
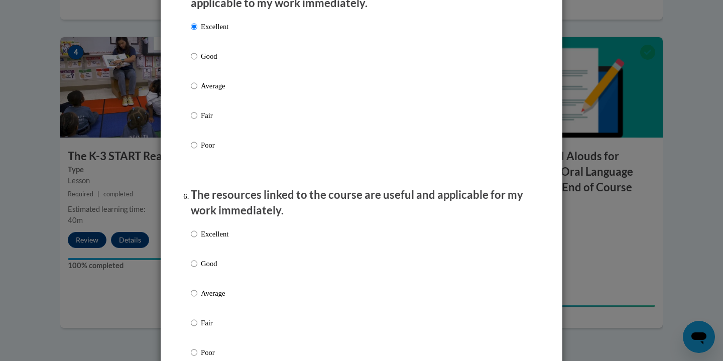
click at [217, 240] on p "Excellent" at bounding box center [215, 234] width 28 height 11
click at [197, 240] on input "Excellent" at bounding box center [194, 234] width 7 height 11
radio input "true"
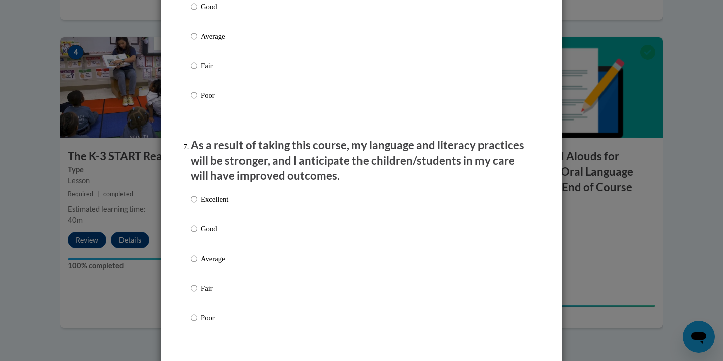
scroll to position [1217, 0]
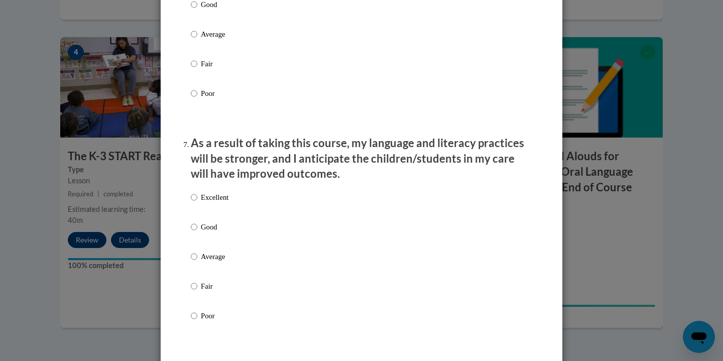
click at [217, 203] on p "Excellent" at bounding box center [215, 197] width 28 height 11
click at [197, 203] on input "Excellent" at bounding box center [194, 197] width 7 height 11
radio input "true"
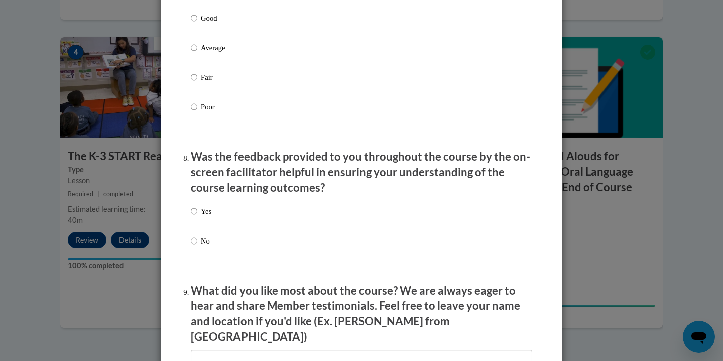
scroll to position [1447, 0]
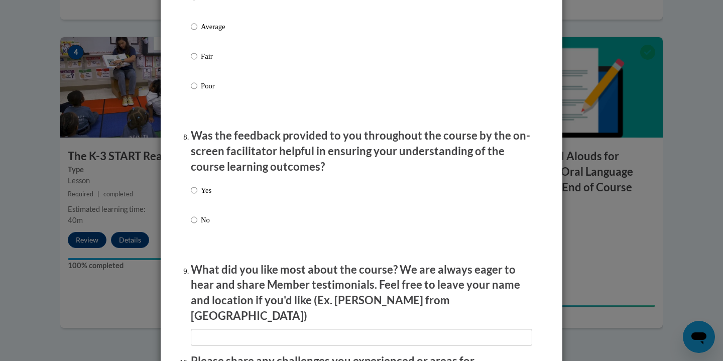
click at [208, 196] on p "Yes" at bounding box center [206, 190] width 11 height 11
click at [197, 196] on input "Yes" at bounding box center [194, 190] width 7 height 11
radio input "true"
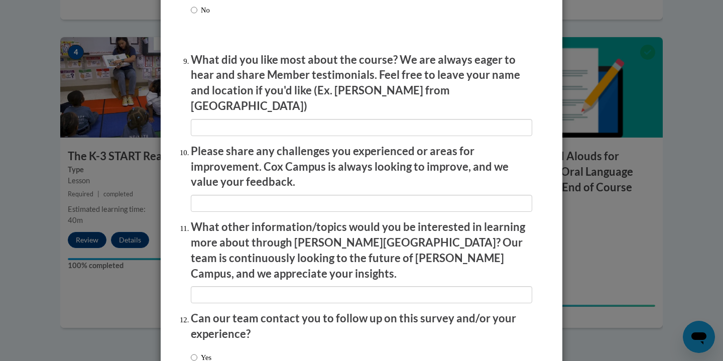
scroll to position [1726, 0]
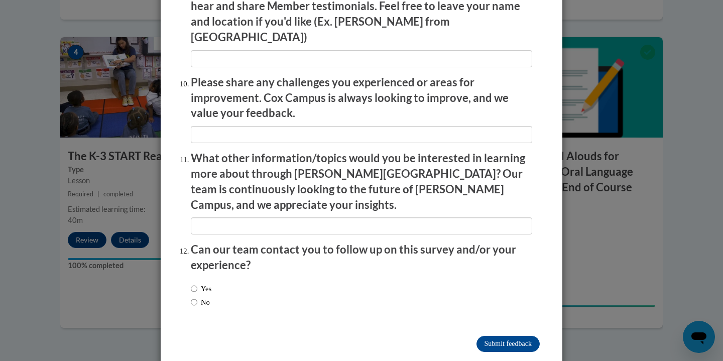
click at [201, 297] on label "No" at bounding box center [200, 302] width 19 height 11
click at [197, 297] on input "No" at bounding box center [194, 302] width 7 height 11
radio input "true"
click at [504, 336] on input "Submit feedback" at bounding box center [508, 344] width 63 height 16
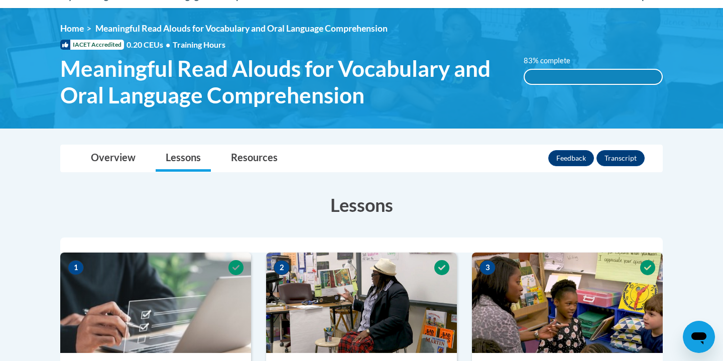
scroll to position [0, 0]
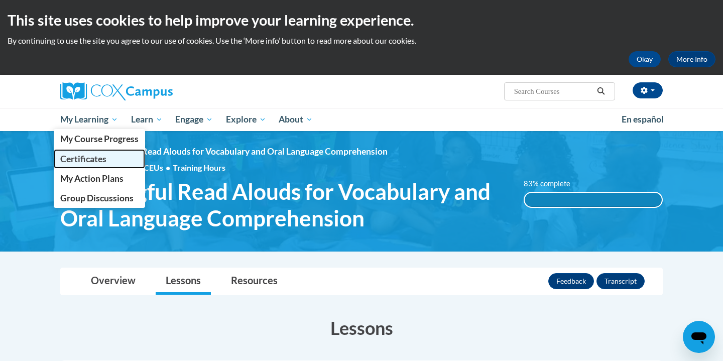
click at [100, 161] on span "Certificates" at bounding box center [83, 159] width 46 height 11
